Goal: Task Accomplishment & Management: Use online tool/utility

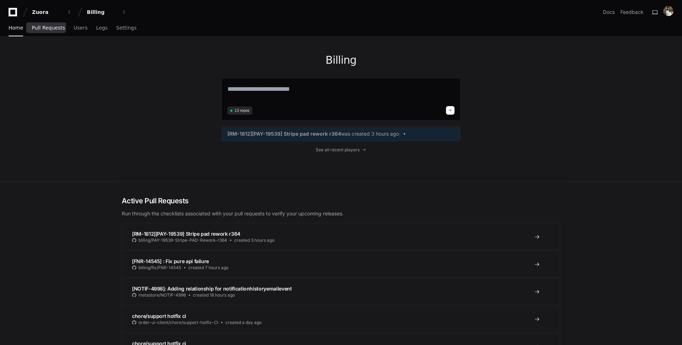
click at [54, 31] on link "Pull Requests" at bounding box center [48, 28] width 33 height 16
click at [55, 29] on span "Pull Requests" at bounding box center [48, 28] width 33 height 4
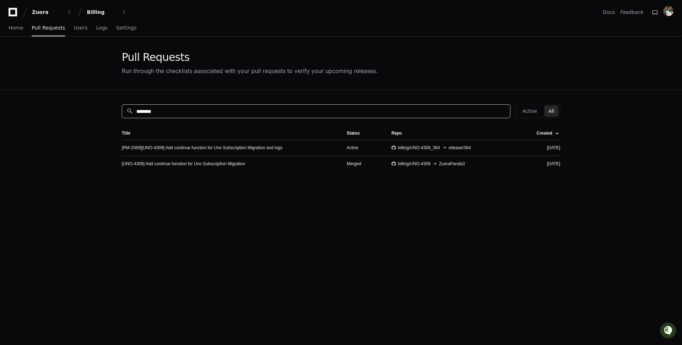
drag, startPoint x: 197, startPoint y: 112, endPoint x: 118, endPoint y: 110, distance: 78.7
click at [119, 110] on div "search ******** Active All Title Status Repo Created [RM-2069][UNO-4309] Add co…" at bounding box center [341, 262] width 456 height 345
paste input "*"
type input "*********"
click at [246, 147] on link "[RNU-11632]:zap: Fix validation for disc ppdd charge renewal segment" at bounding box center [189, 148] width 134 height 6
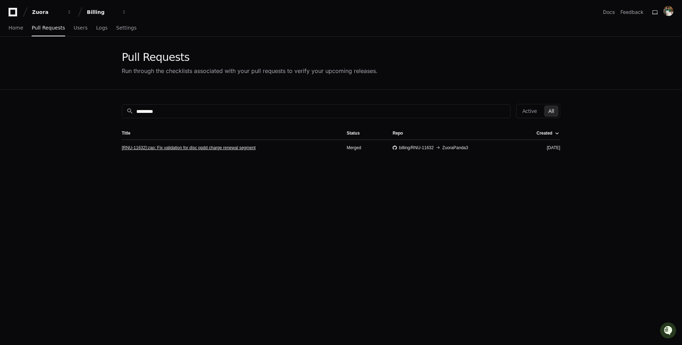
click at [158, 148] on link "[RNU-11632]:zap: Fix validation for disc ppdd charge renewal segment" at bounding box center [189, 148] width 134 height 6
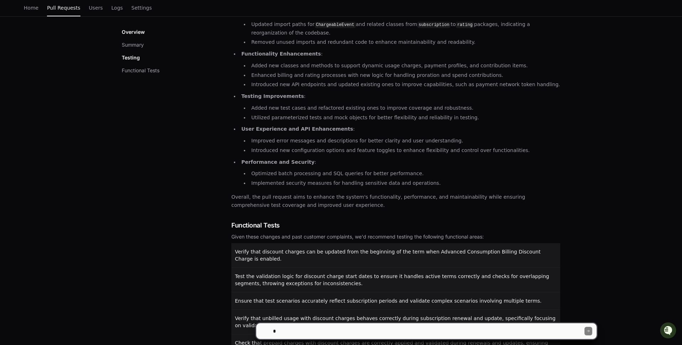
scroll to position [235, 0]
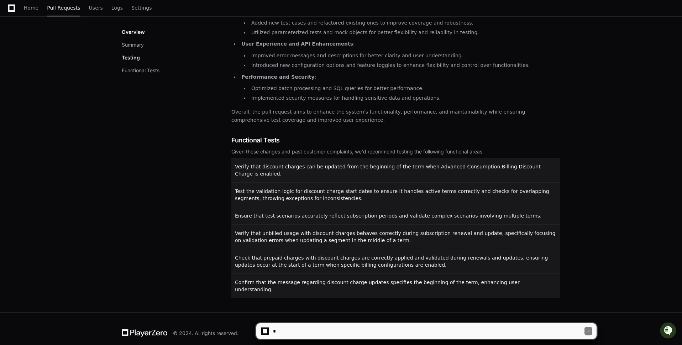
click at [275, 326] on textarea at bounding box center [428, 331] width 313 height 16
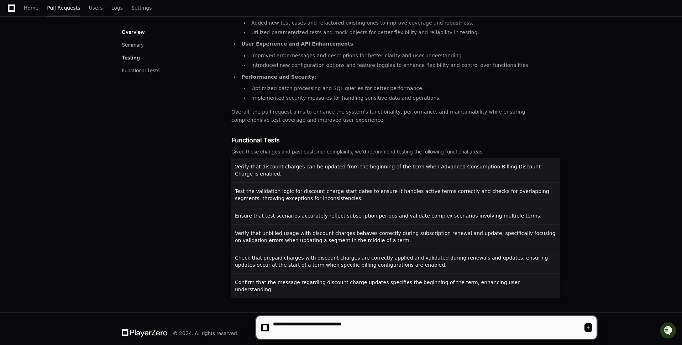
type textarea "**********"
drag, startPoint x: 542, startPoint y: 282, endPoint x: 244, endPoint y: 176, distance: 315.8
click at [244, 176] on div "Verify that discount charges can be updated from the beginning of the term when…" at bounding box center [395, 228] width 329 height 140
click at [302, 205] on div "Test the validation logic for discount charge start dates to ensure it handles …" at bounding box center [395, 195] width 329 height 24
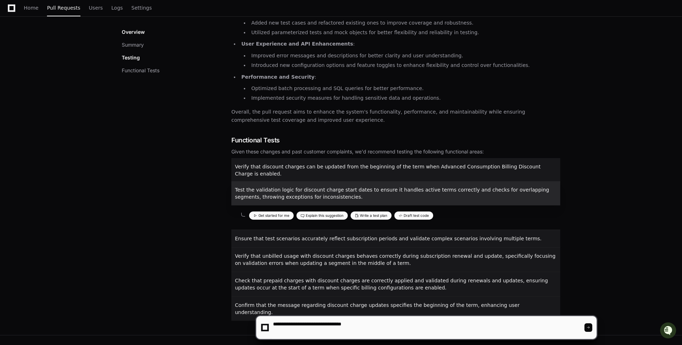
click at [302, 205] on app-checklist-row "Test the validation logic for discount charge start dates to ensure it handles …" at bounding box center [395, 195] width 329 height 24
click at [237, 165] on span "Verify that discount charges can be updated from the beginning of the term when…" at bounding box center [388, 170] width 306 height 13
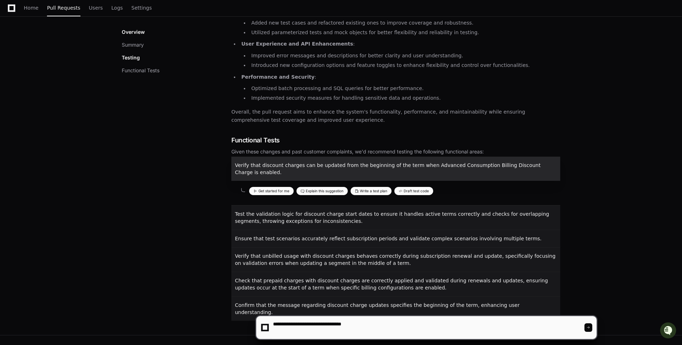
drag, startPoint x: 234, startPoint y: 162, endPoint x: 572, endPoint y: 313, distance: 370.1
click at [572, 313] on div "[RNU-11632]:zap: Fix validation for disc ppdd charge renewal segment Merged Com…" at bounding box center [341, 77] width 682 height 516
copy div "Verify that discount charges can be updated from the beginning of the term when…"
click at [407, 333] on textarea at bounding box center [428, 327] width 313 height 23
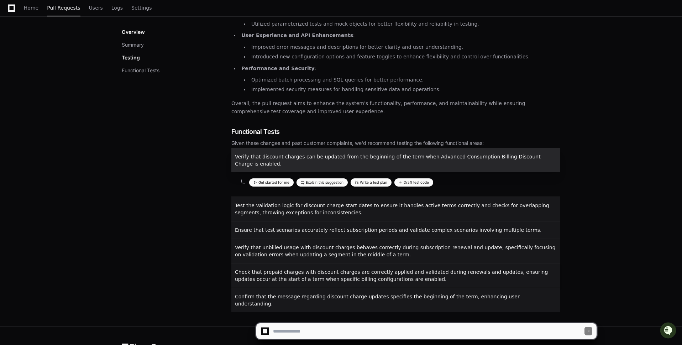
scroll to position [258, 0]
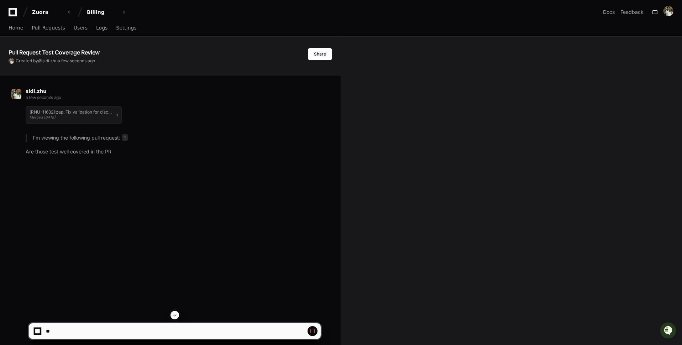
click at [316, 333] on button at bounding box center [313, 331] width 10 height 10
click at [312, 331] on span at bounding box center [313, 331] width 6 height 6
click at [177, 334] on textarea at bounding box center [158, 331] width 227 height 16
paste textarea "**********"
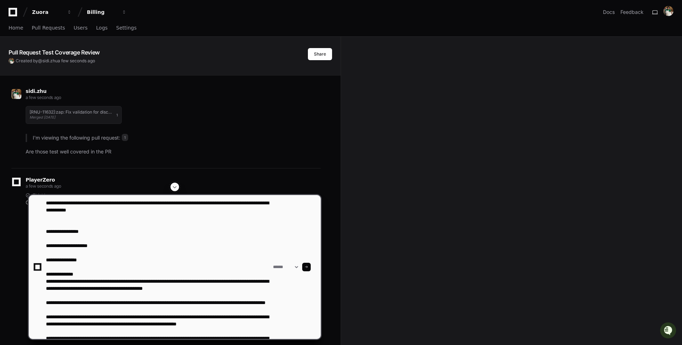
type textarea "**********"
click at [354, 182] on div "Pull Request Test Coverage Review Created by @ sidi.zhu a few seconds ago Share…" at bounding box center [341, 249] width 682 height 424
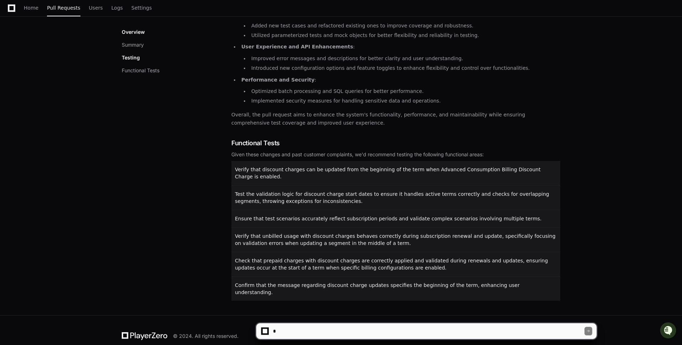
scroll to position [235, 0]
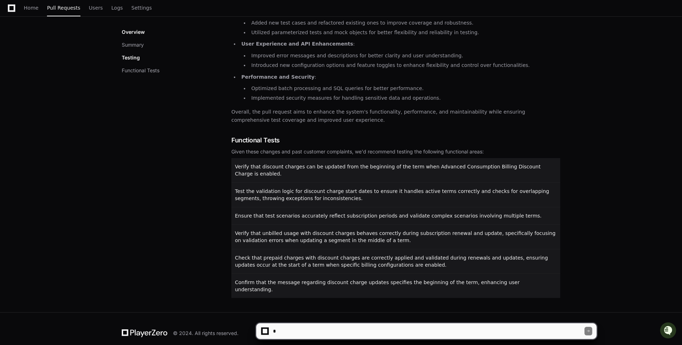
click at [300, 330] on textarea at bounding box center [428, 331] width 313 height 16
drag, startPoint x: 238, startPoint y: 160, endPoint x: 535, endPoint y: 285, distance: 321.6
click at [535, 285] on div "Verify that discount charges can be updated from the beginning of the term when…" at bounding box center [395, 228] width 329 height 140
copy div "Verify that discount charges can be updated from the beginning of the term when…"
click at [381, 329] on textarea at bounding box center [428, 331] width 313 height 16
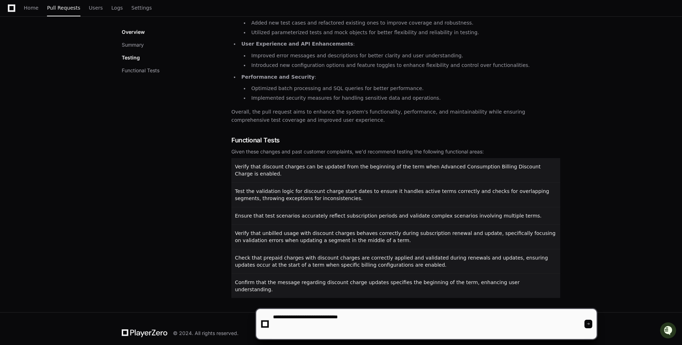
paste textarea "**********"
type textarea "**********"
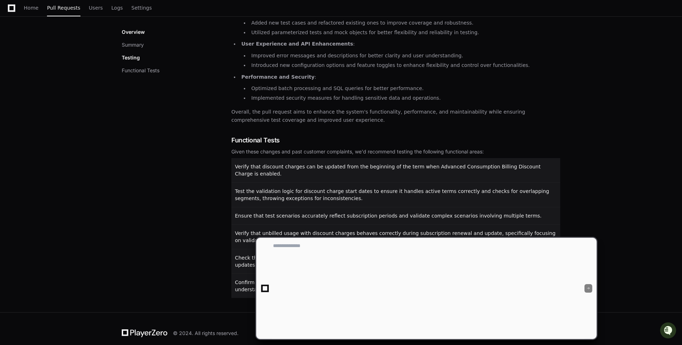
scroll to position [0, 0]
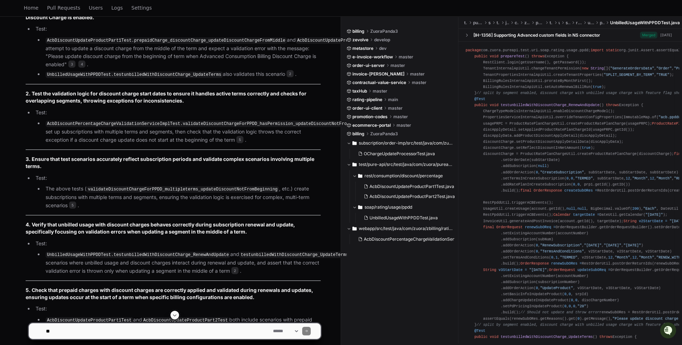
scroll to position [736, 0]
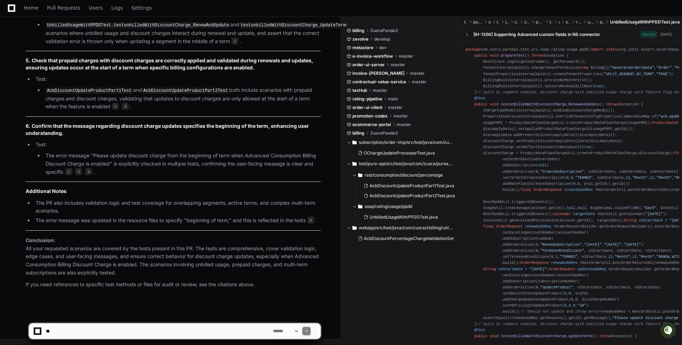
click at [193, 331] on textarea at bounding box center [158, 331] width 227 height 16
type textarea "**********"
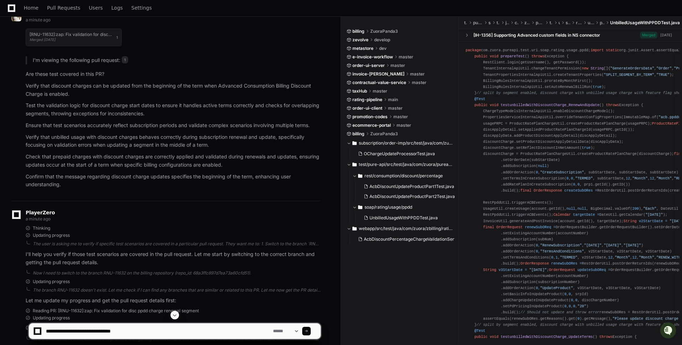
scroll to position [0, 0]
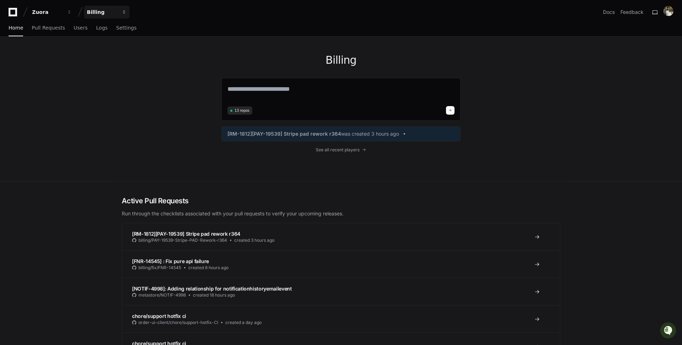
click at [63, 10] on div "Billing" at bounding box center [47, 12] width 31 height 7
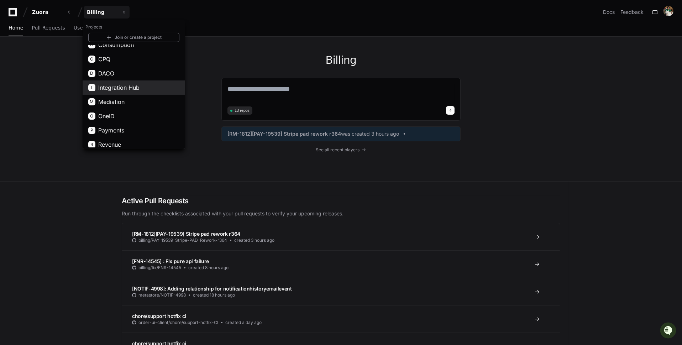
scroll to position [40, 0]
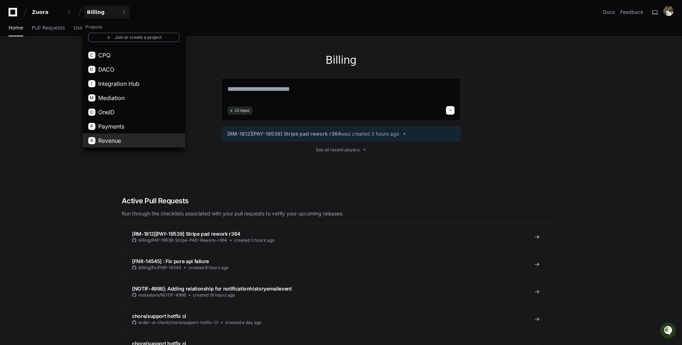
click at [146, 141] on button "R Revenue" at bounding box center [134, 141] width 103 height 14
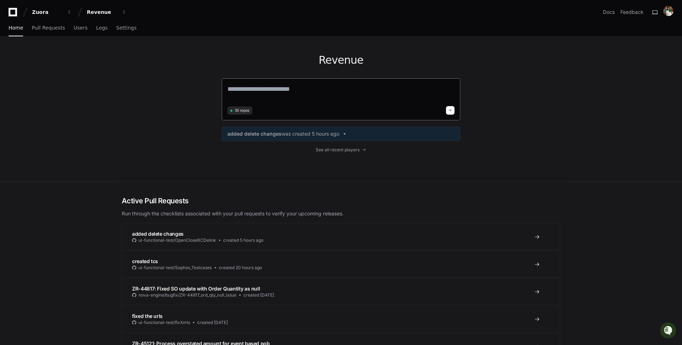
click at [282, 92] on textarea at bounding box center [341, 94] width 227 height 20
paste textarea "********"
type textarea "*"
click at [44, 32] on link "Pull Requests" at bounding box center [48, 28] width 33 height 16
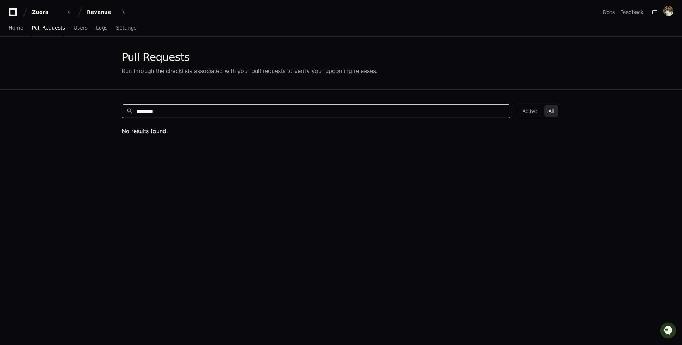
drag, startPoint x: 213, startPoint y: 112, endPoint x: 118, endPoint y: 98, distance: 95.8
click at [120, 98] on div "search ********* Active All No results found." at bounding box center [341, 262] width 456 height 345
paste input
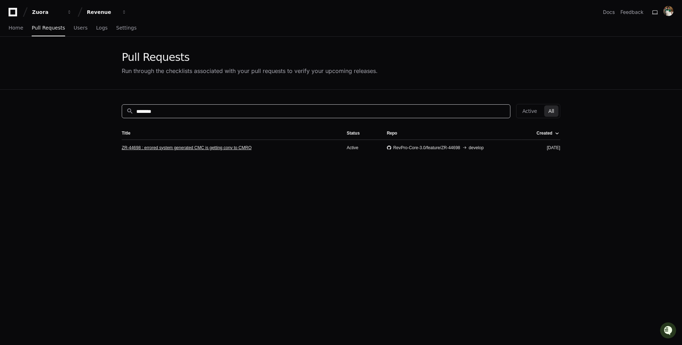
type input "********"
click at [248, 150] on link "ZR-44698 : errored system generated CMC is getting conv to CMRO" at bounding box center [187, 148] width 130 height 6
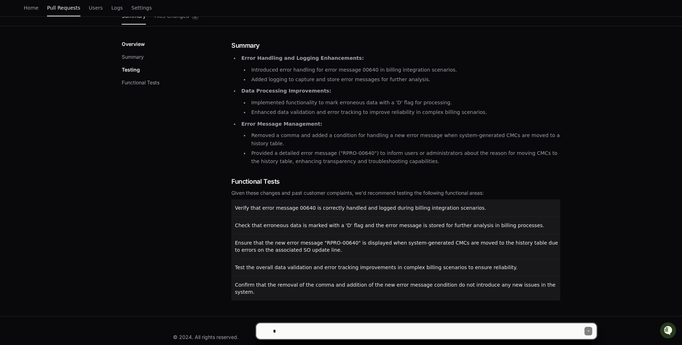
scroll to position [95, 0]
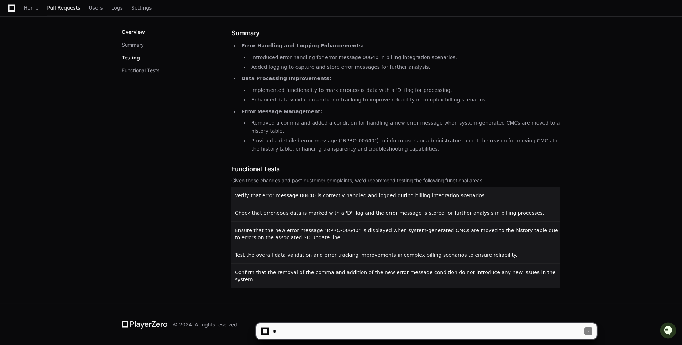
click at [299, 335] on textarea at bounding box center [428, 331] width 313 height 16
type textarea "**********"
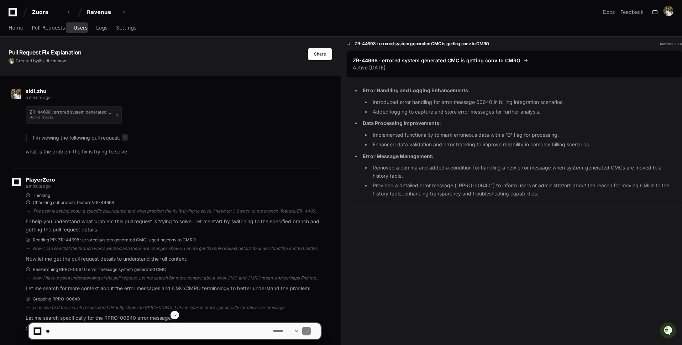
click at [74, 30] on span "Users" at bounding box center [81, 28] width 14 height 4
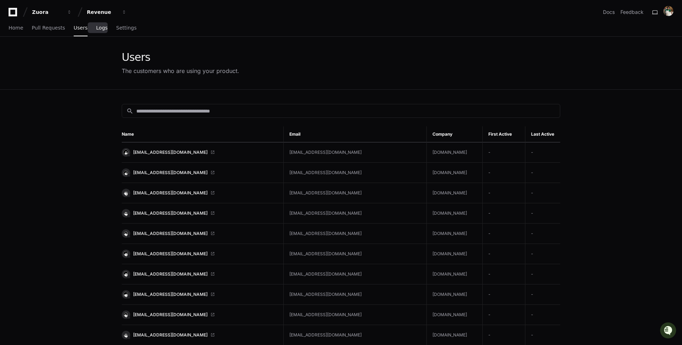
click at [96, 30] on span "Logs" at bounding box center [101, 28] width 11 height 4
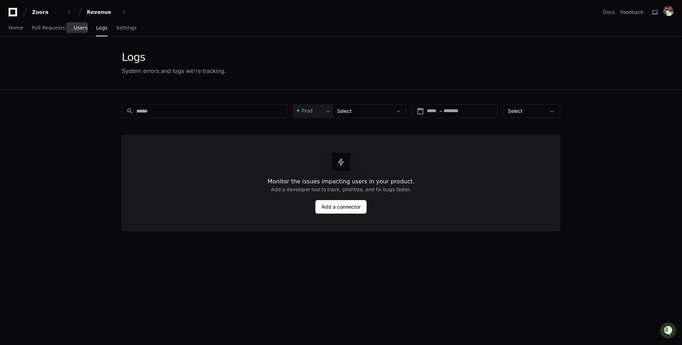
click at [78, 32] on link "Users" at bounding box center [81, 28] width 14 height 16
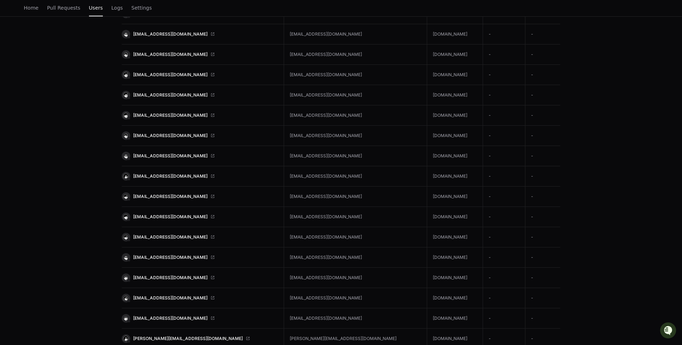
scroll to position [174, 0]
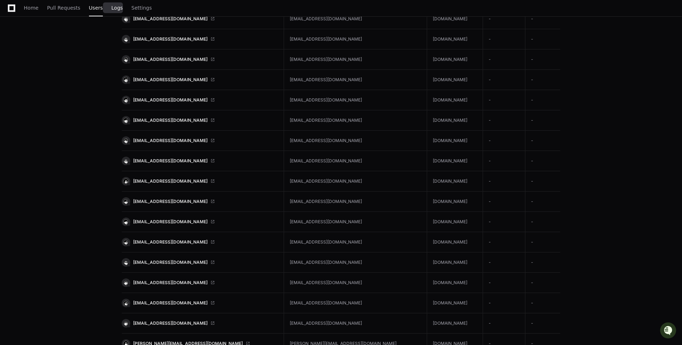
click at [116, 11] on link "Logs" at bounding box center [116, 8] width 11 height 16
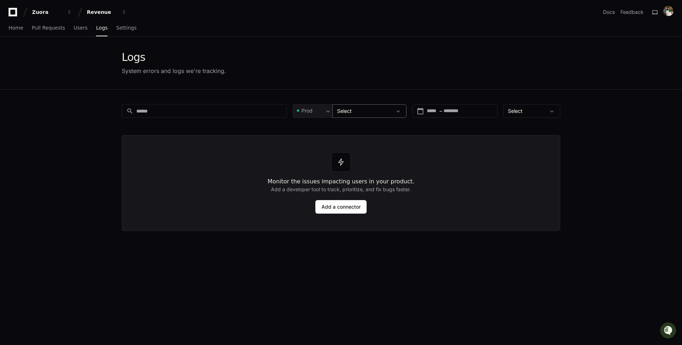
click at [353, 105] on div "Select" at bounding box center [370, 111] width 74 height 14
click at [397, 108] on span at bounding box center [398, 111] width 7 height 7
click at [402, 111] on span at bounding box center [398, 111] width 7 height 7
click at [119, 33] on link "Settings" at bounding box center [126, 28] width 20 height 16
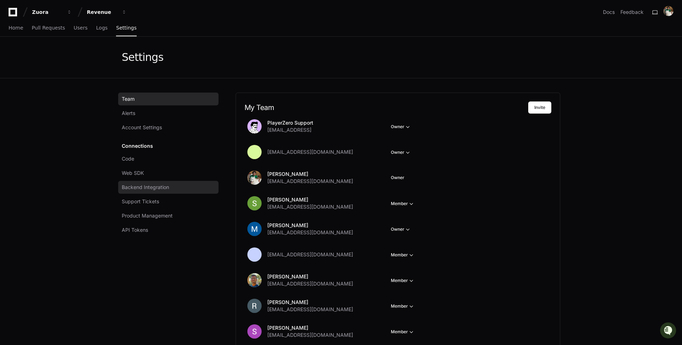
click at [194, 187] on link "Backend Integration" at bounding box center [168, 187] width 100 height 13
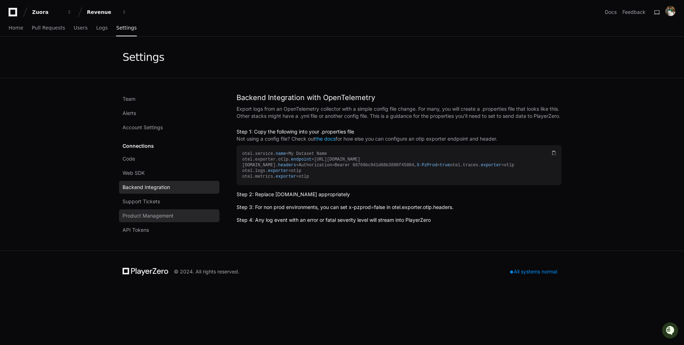
click at [191, 217] on link "Product Management" at bounding box center [169, 215] width 100 height 13
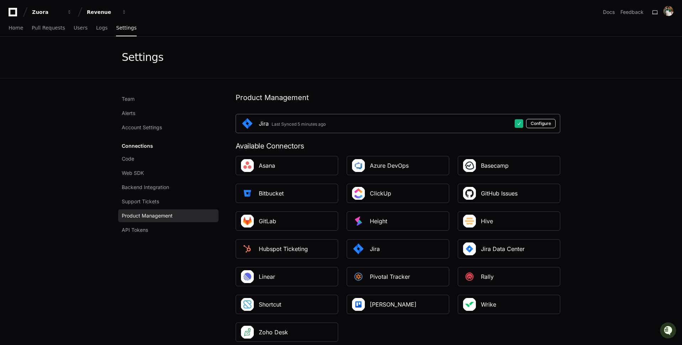
click at [550, 121] on button "Configure" at bounding box center [541, 123] width 30 height 9
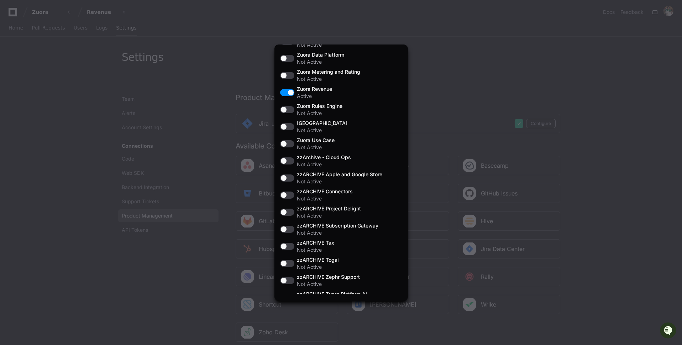
scroll to position [1508, 0]
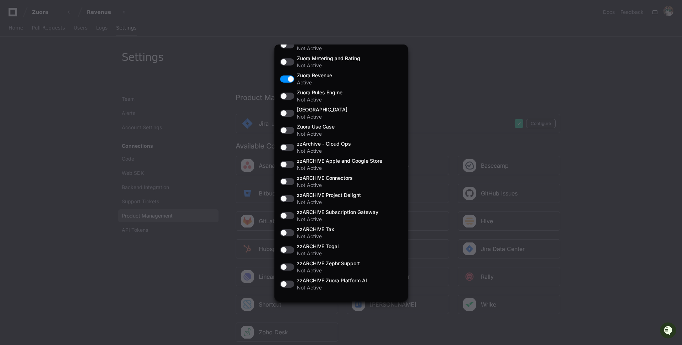
click at [448, 88] on div at bounding box center [341, 172] width 682 height 345
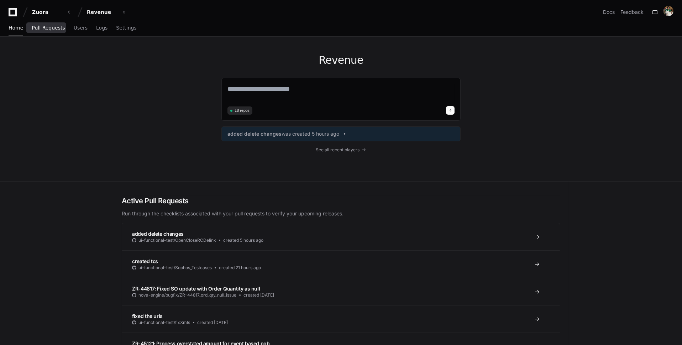
click at [57, 27] on span "Pull Requests" at bounding box center [48, 28] width 33 height 4
click at [56, 32] on link "Pull Requests" at bounding box center [48, 28] width 33 height 16
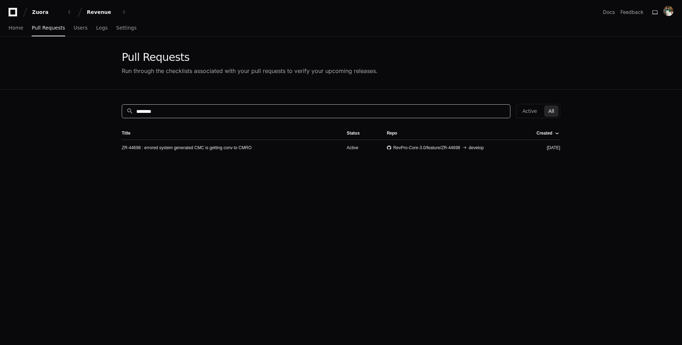
drag, startPoint x: 199, startPoint y: 111, endPoint x: 82, endPoint y: 93, distance: 118.3
click at [83, 93] on app-pull-request-list-page "Pull Requests Run through the checklists associated with your pull requests to …" at bounding box center [341, 236] width 682 height 398
paste input
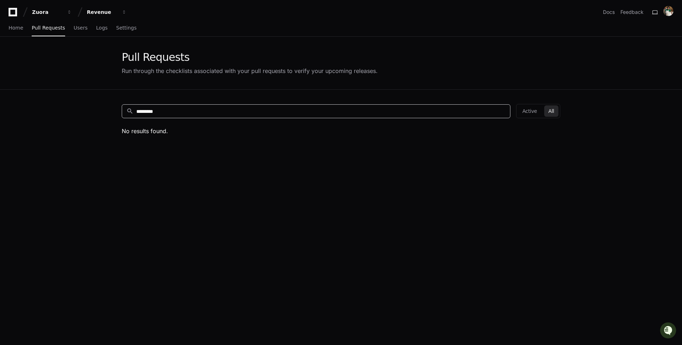
click at [144, 111] on input "********" at bounding box center [321, 111] width 370 height 7
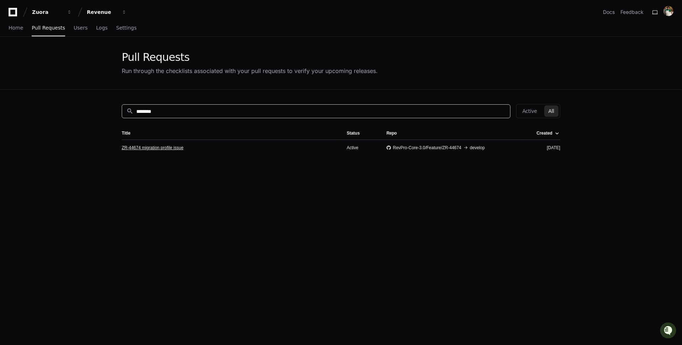
type input "********"
click at [173, 148] on link "ZR-44674 migration profile issue" at bounding box center [153, 148] width 62 height 6
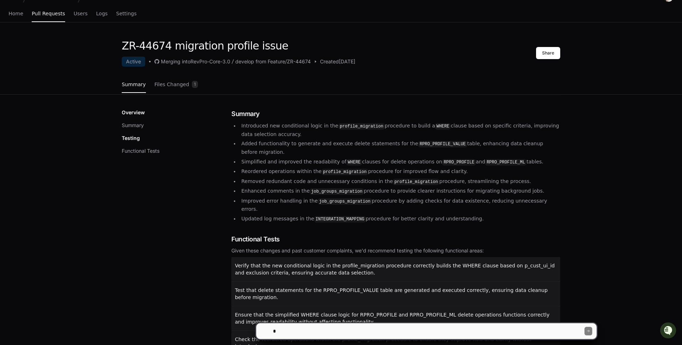
scroll to position [11, 0]
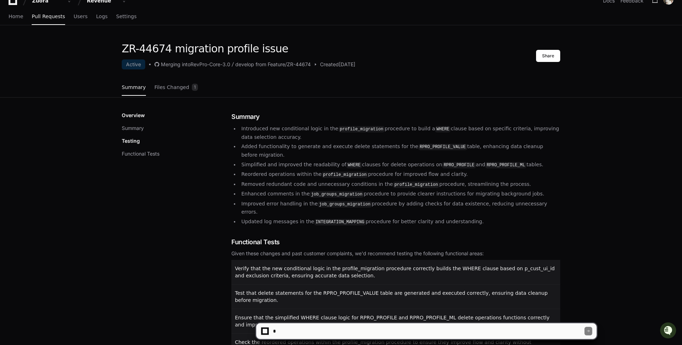
click at [311, 330] on textarea at bounding box center [428, 331] width 313 height 16
type textarea "**********"
